Goal: Task Accomplishment & Management: Manage account settings

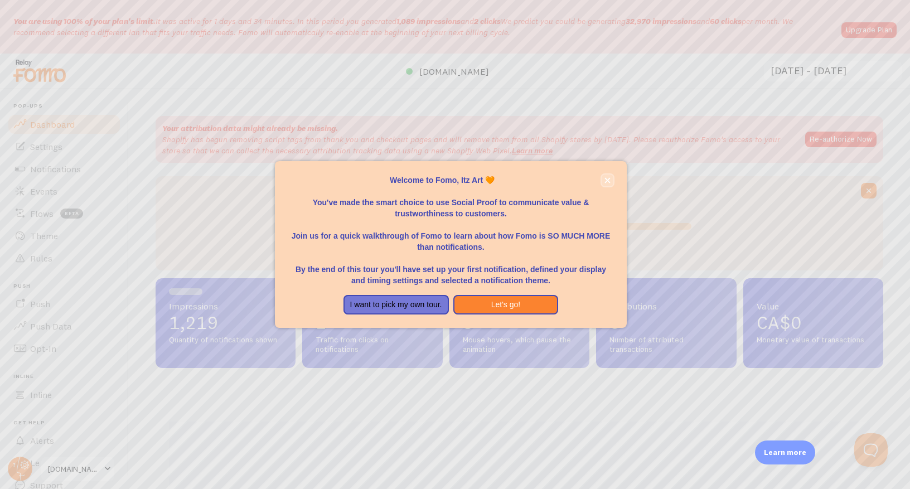
click at [606, 181] on icon "close," at bounding box center [608, 180] width 6 height 6
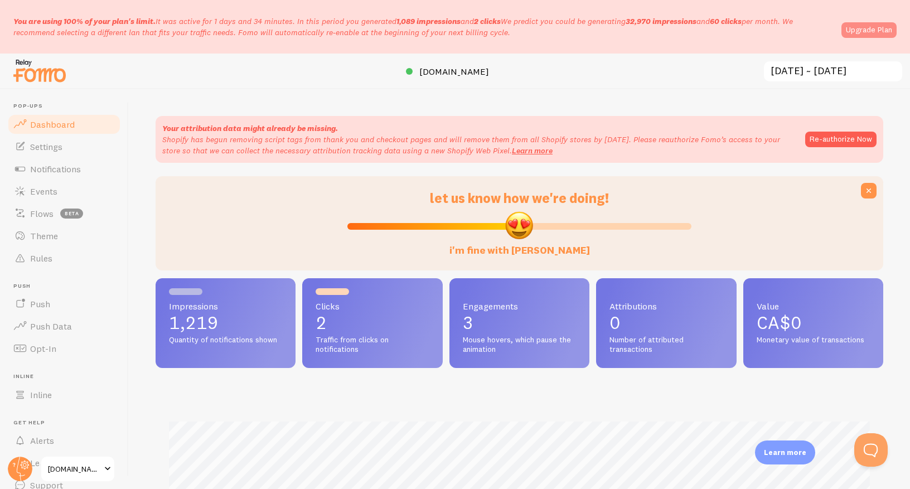
click at [892, 29] on link "Upgrade Plan" at bounding box center [869, 30] width 55 height 16
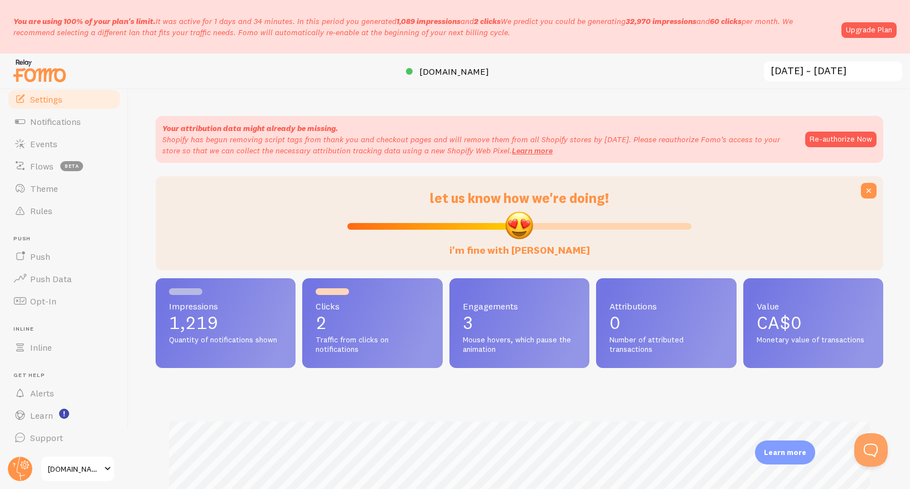
click at [59, 108] on link "Settings" at bounding box center [64, 99] width 115 height 22
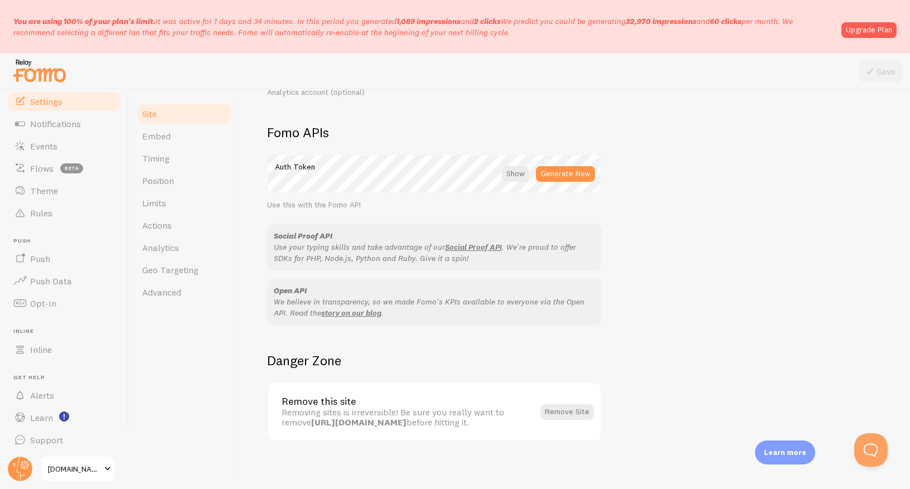
scroll to position [611, 0]
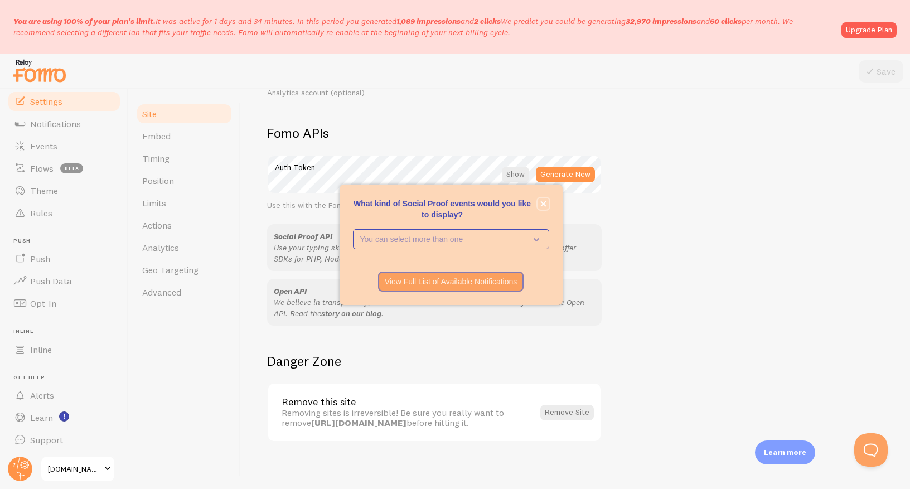
drag, startPoint x: 544, startPoint y: 204, endPoint x: 438, endPoint y: 52, distance: 184.6
click at [545, 204] on icon "close," at bounding box center [543, 204] width 6 height 6
